Goal: Task Accomplishment & Management: Use online tool/utility

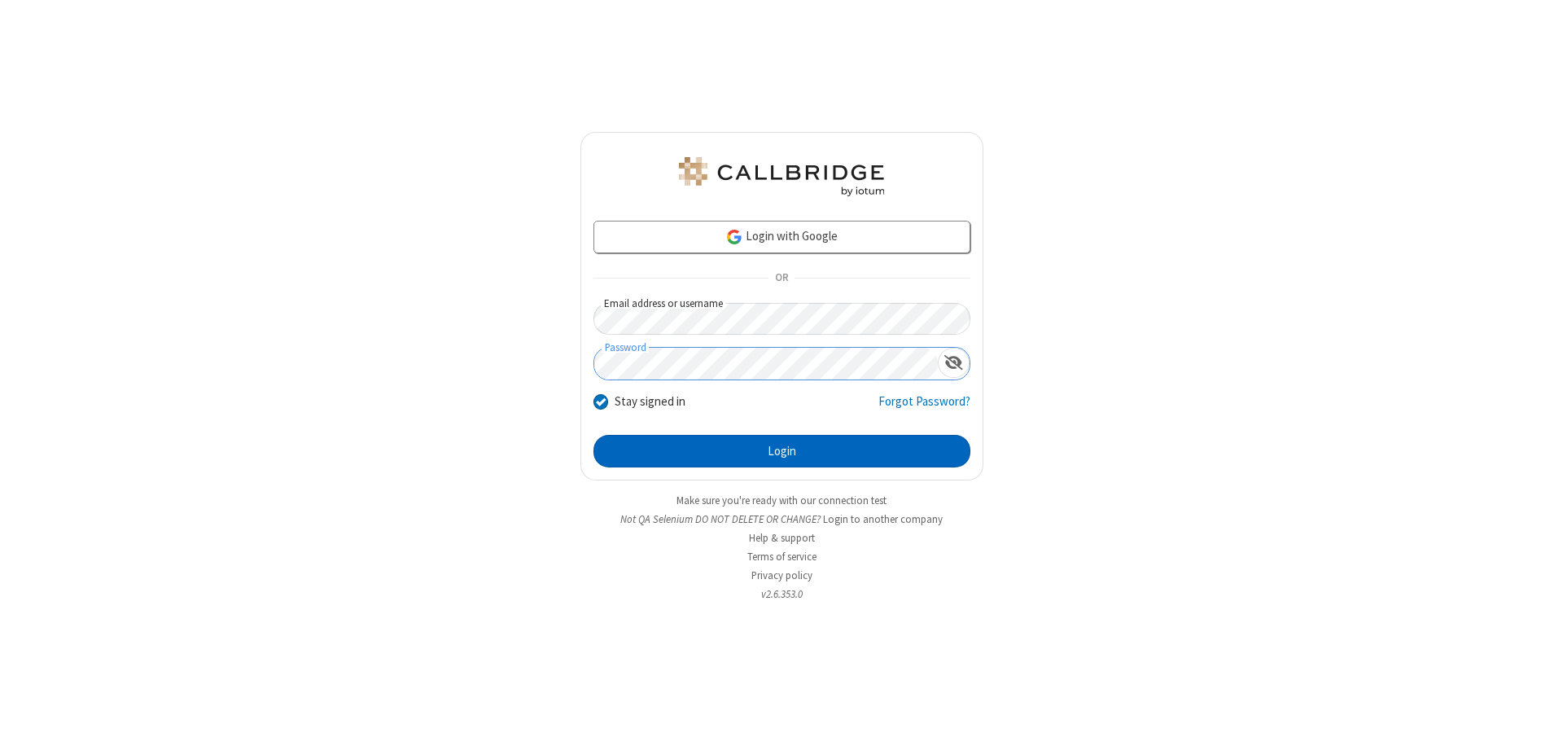
click at [782, 451] on button "Login" at bounding box center [782, 451] width 377 height 33
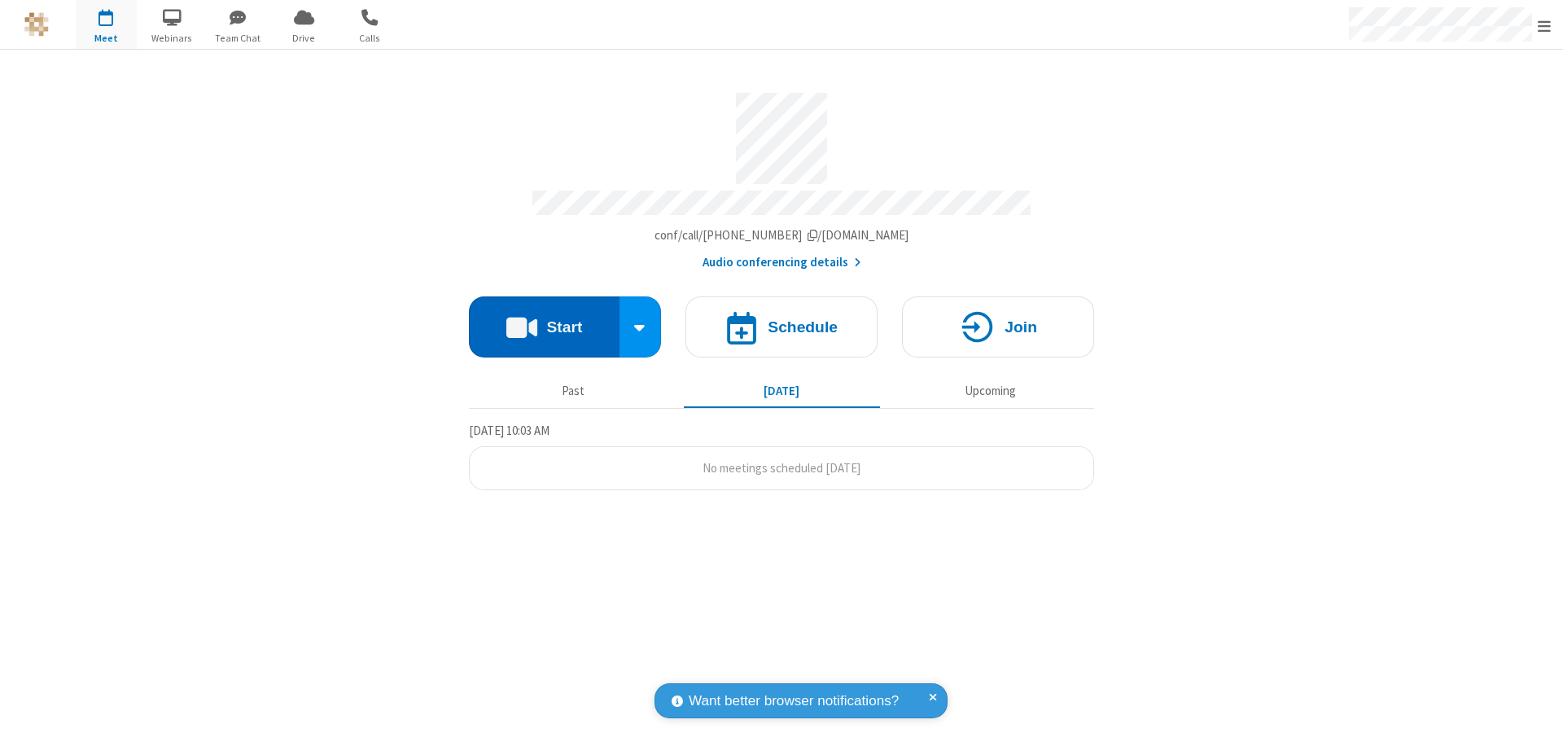
click at [544, 319] on button "Start" at bounding box center [544, 326] width 151 height 61
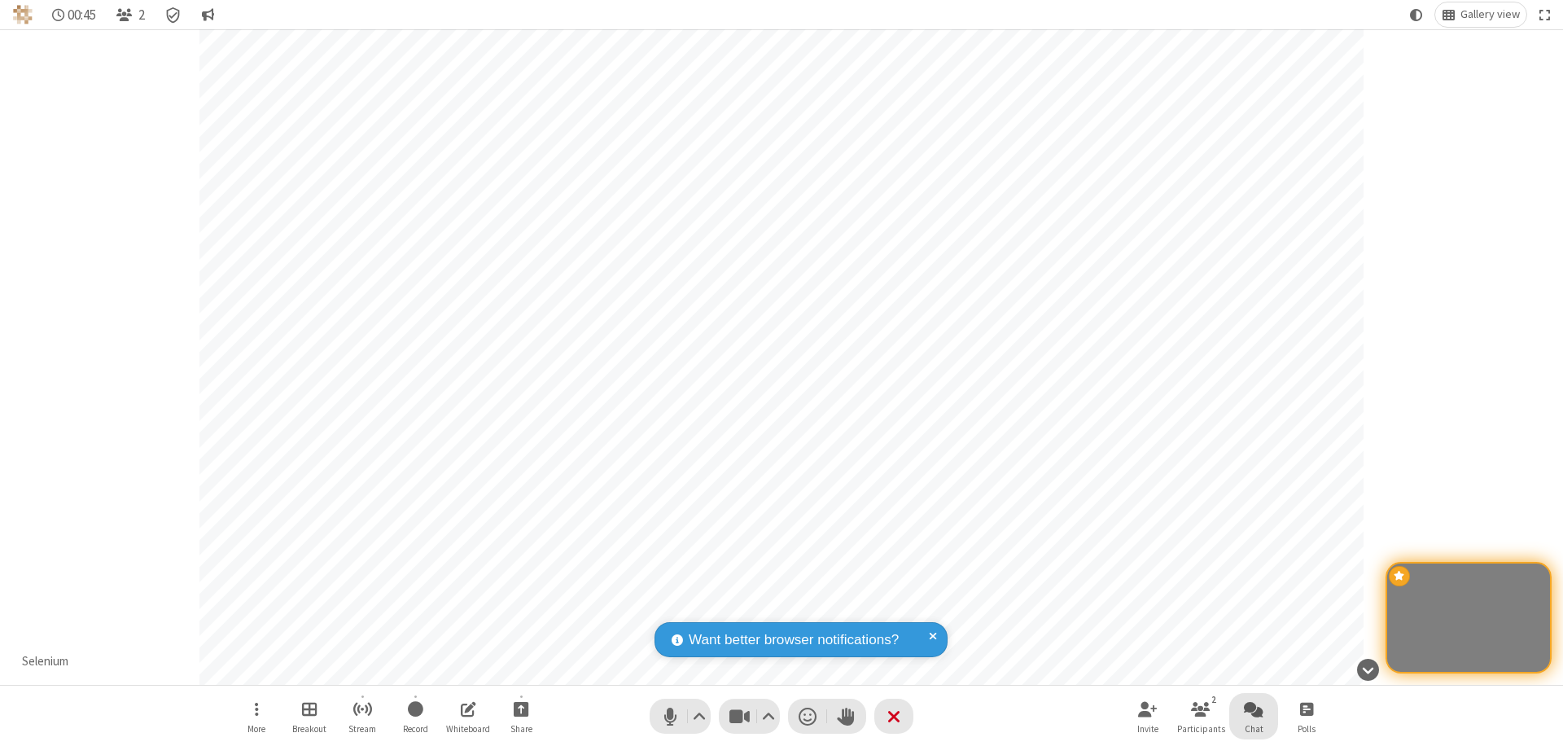
click at [1254, 708] on span "Open chat" at bounding box center [1254, 709] width 20 height 20
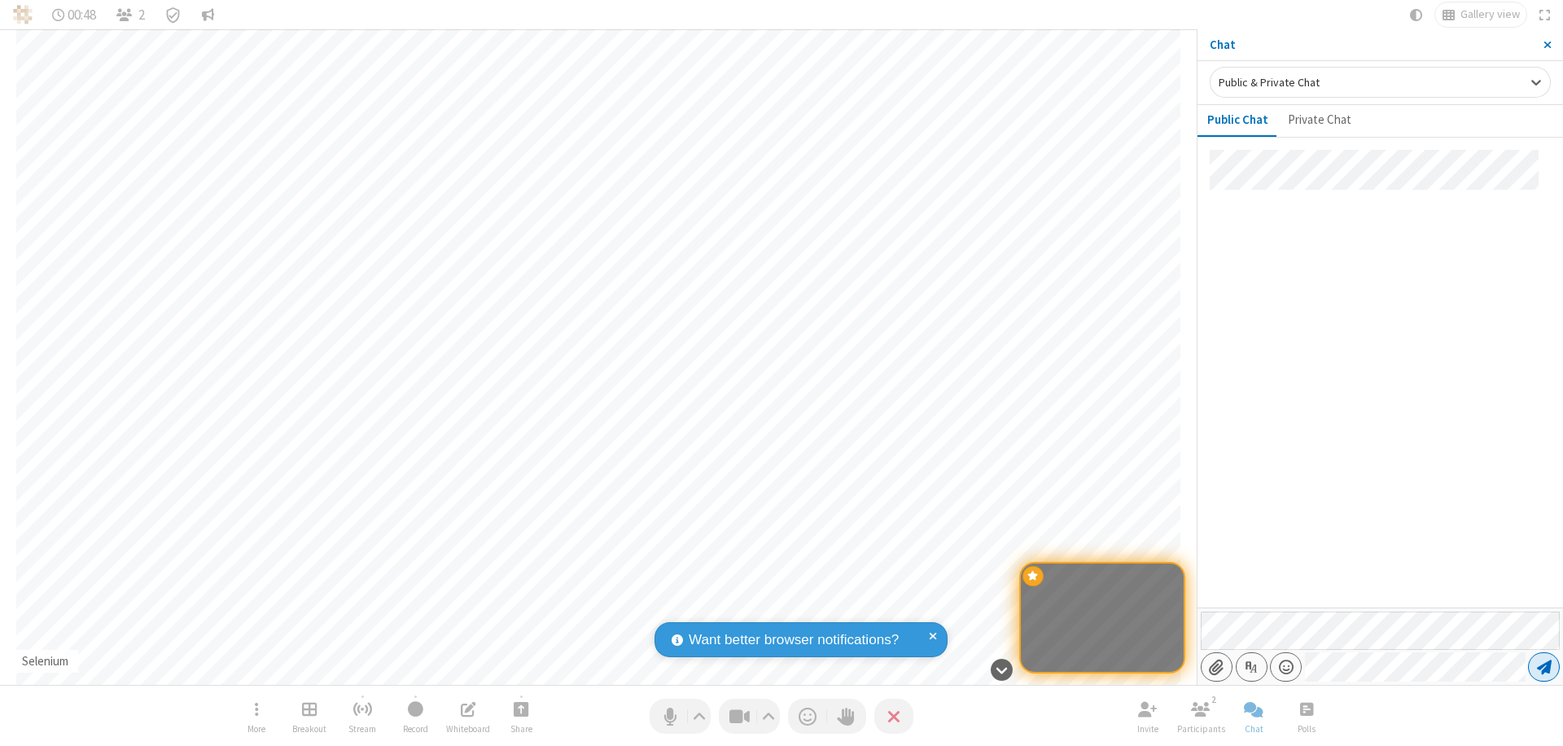
click at [1544, 667] on span "Send message" at bounding box center [1544, 667] width 15 height 16
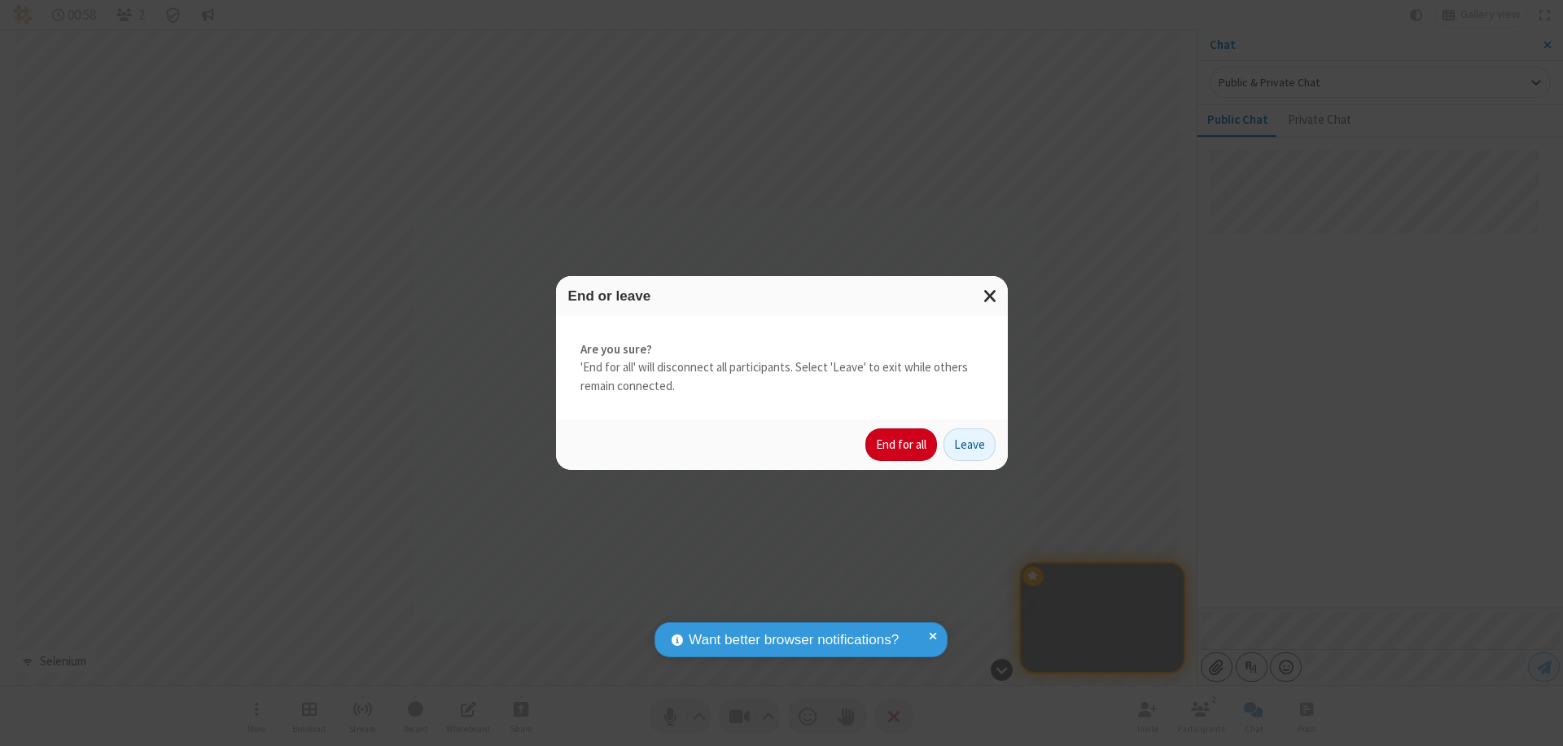
click at [902, 445] on button "End for all" at bounding box center [902, 444] width 72 height 33
